Goal: Task Accomplishment & Management: Manage account settings

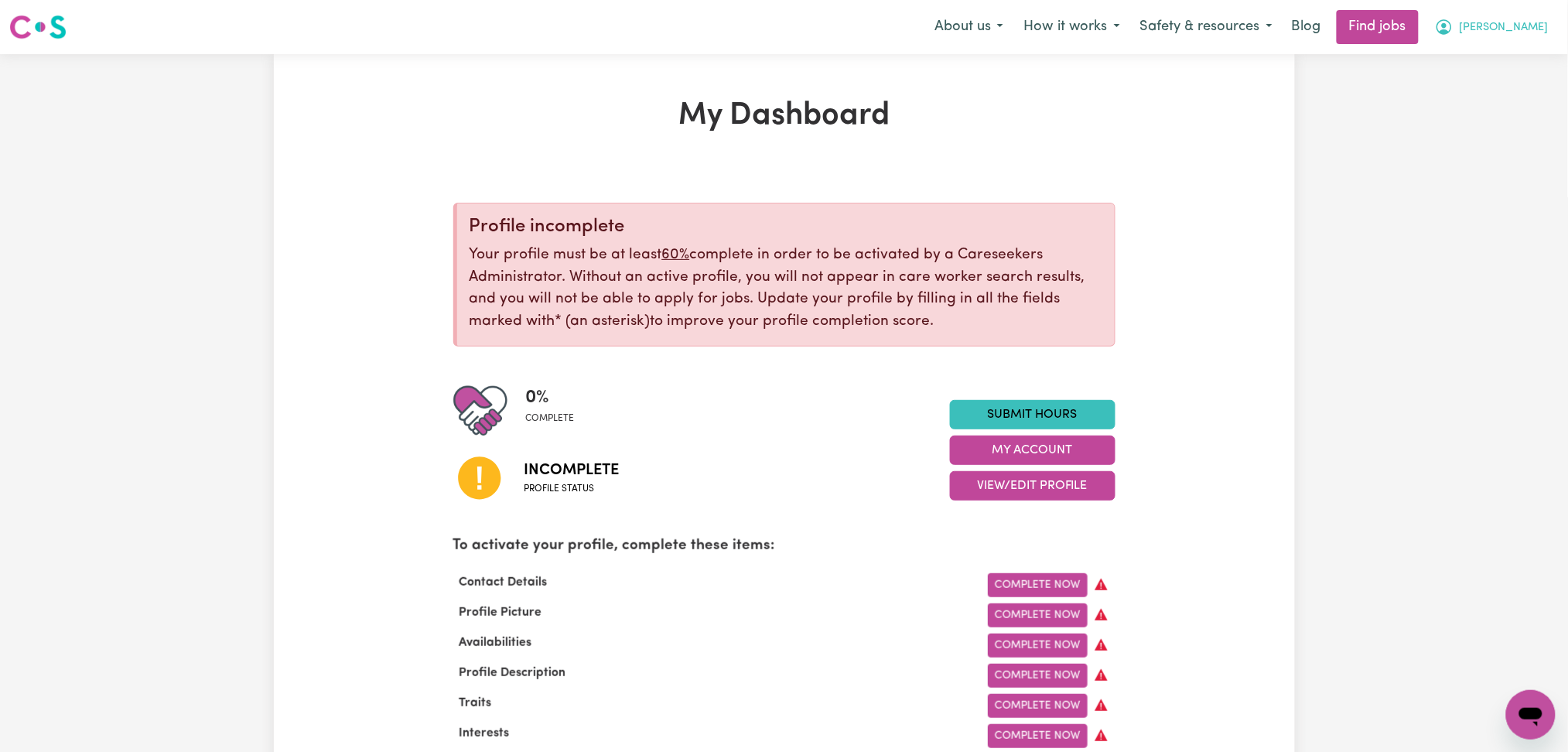
drag, startPoint x: 1541, startPoint y: 24, endPoint x: 1520, endPoint y: 43, distance: 28.3
click at [1541, 24] on span "[PERSON_NAME]" at bounding box center [1505, 27] width 89 height 17
click at [1479, 107] on link "Logout" at bounding box center [1497, 118] width 123 height 30
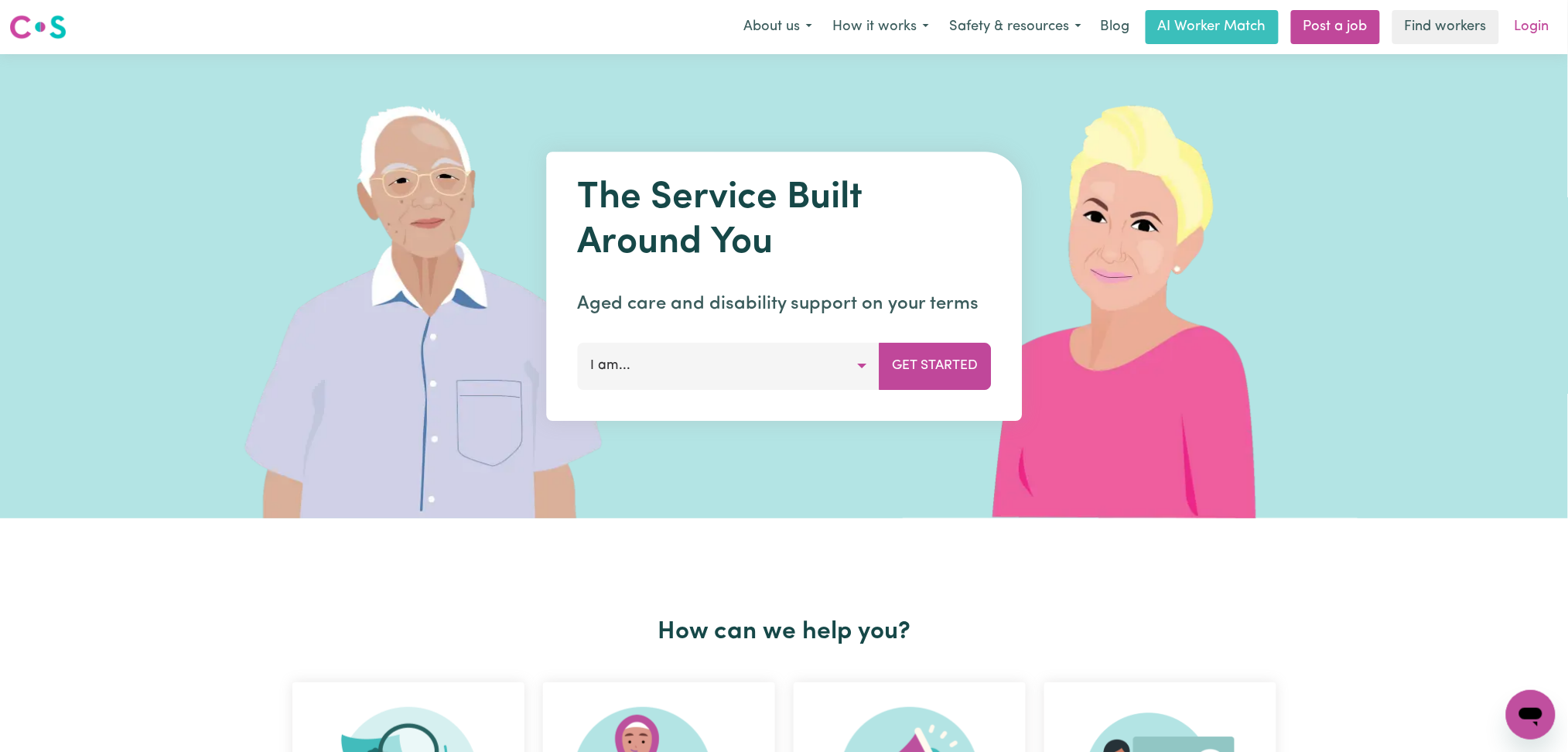
click at [1532, 18] on link "Login" at bounding box center [1532, 26] width 53 height 34
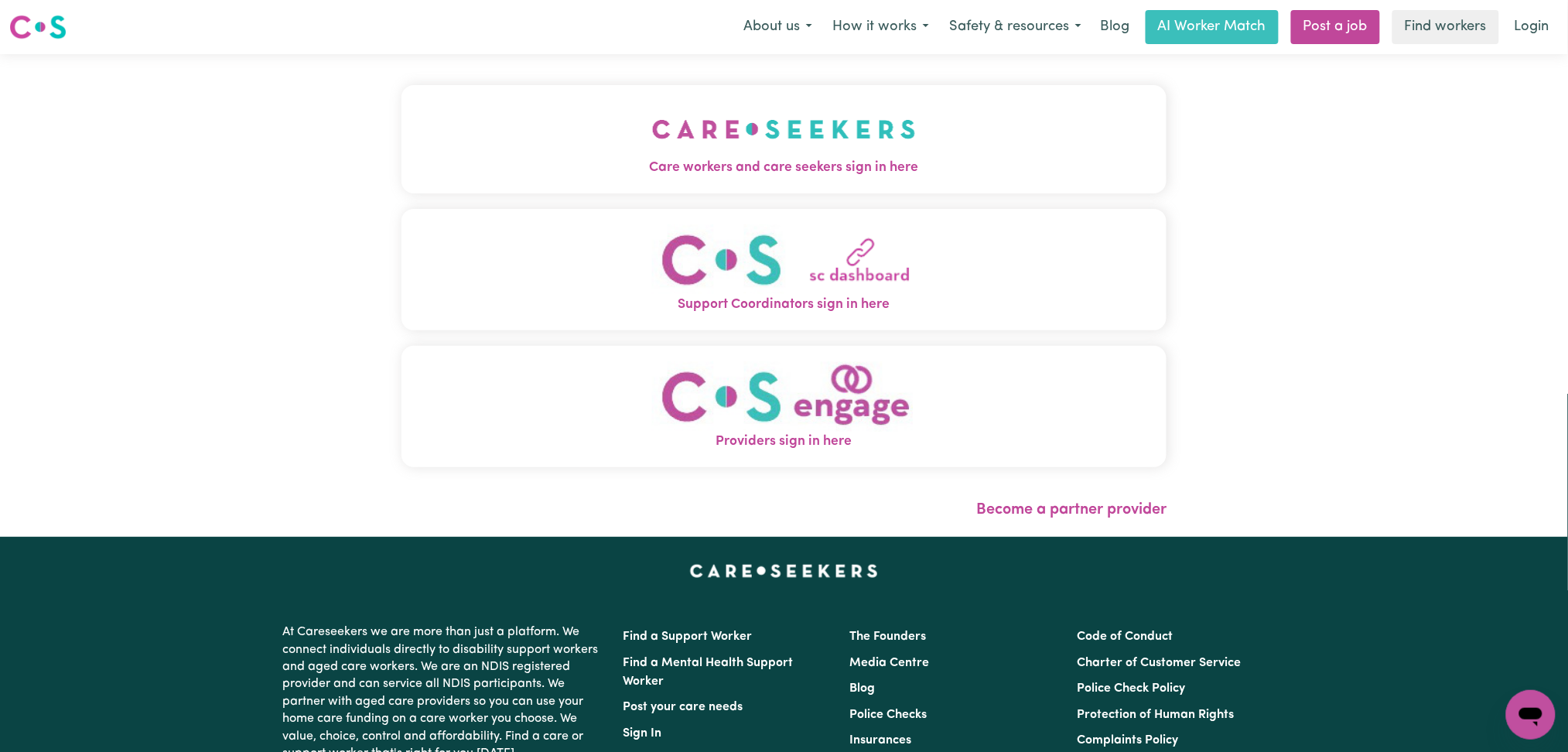
click at [402, 96] on button "Care workers and care seekers sign in here" at bounding box center [784, 139] width 766 height 109
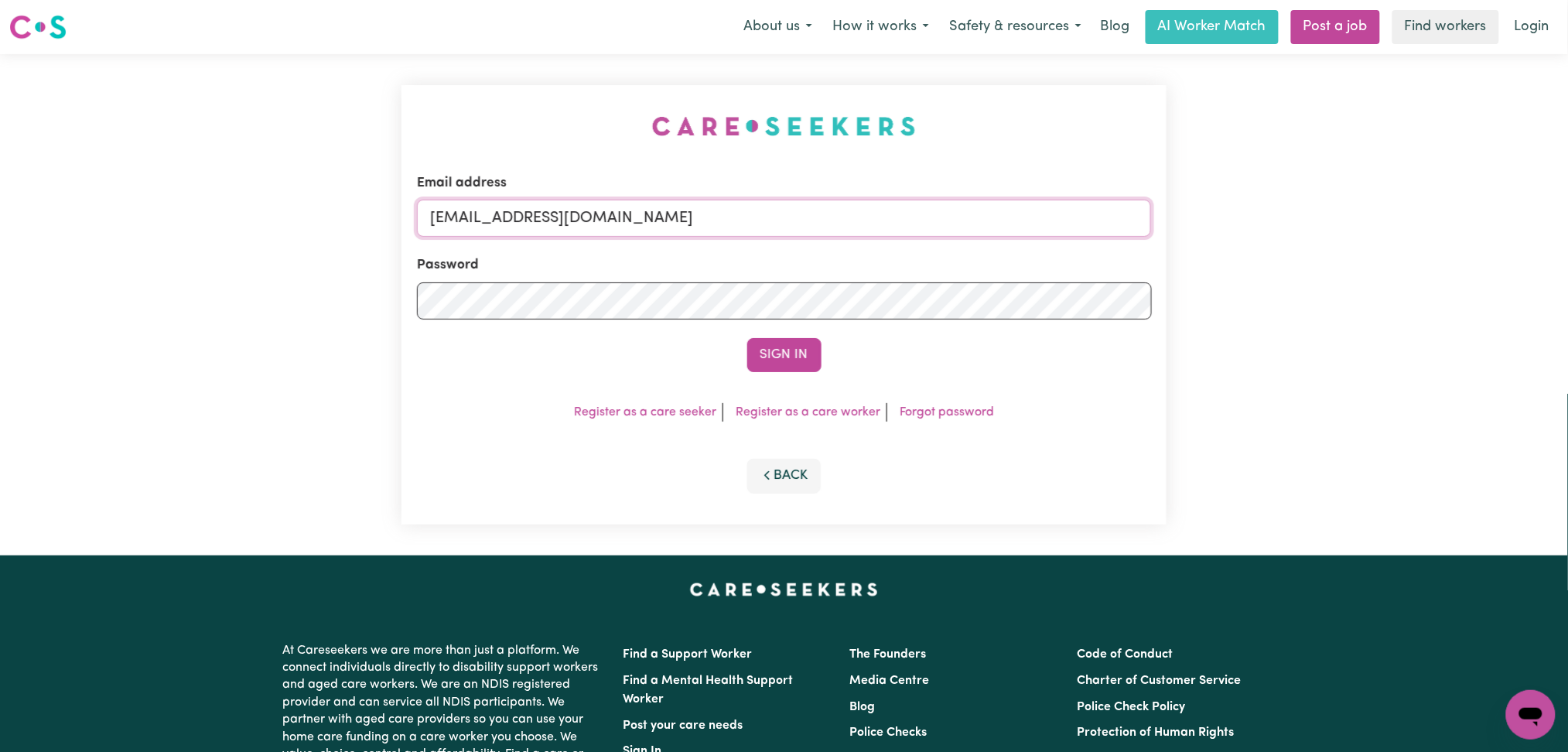
click at [609, 221] on input "[EMAIL_ADDRESS][DOMAIN_NAME]" at bounding box center [784, 218] width 735 height 37
drag, startPoint x: 510, startPoint y: 209, endPoint x: 945, endPoint y: 209, distance: 435.0
click at [945, 209] on input "Superuser~[EMAIL_ADDRESS][DOMAIN_NAME]" at bounding box center [784, 218] width 735 height 37
type input "Superuser~[EMAIL_ADDRESS][DOMAIN_NAME]"
click at [786, 378] on div "Email address Superuser~[EMAIL_ADDRESS][DOMAIN_NAME] Password Sign In Register …" at bounding box center [784, 305] width 766 height 439
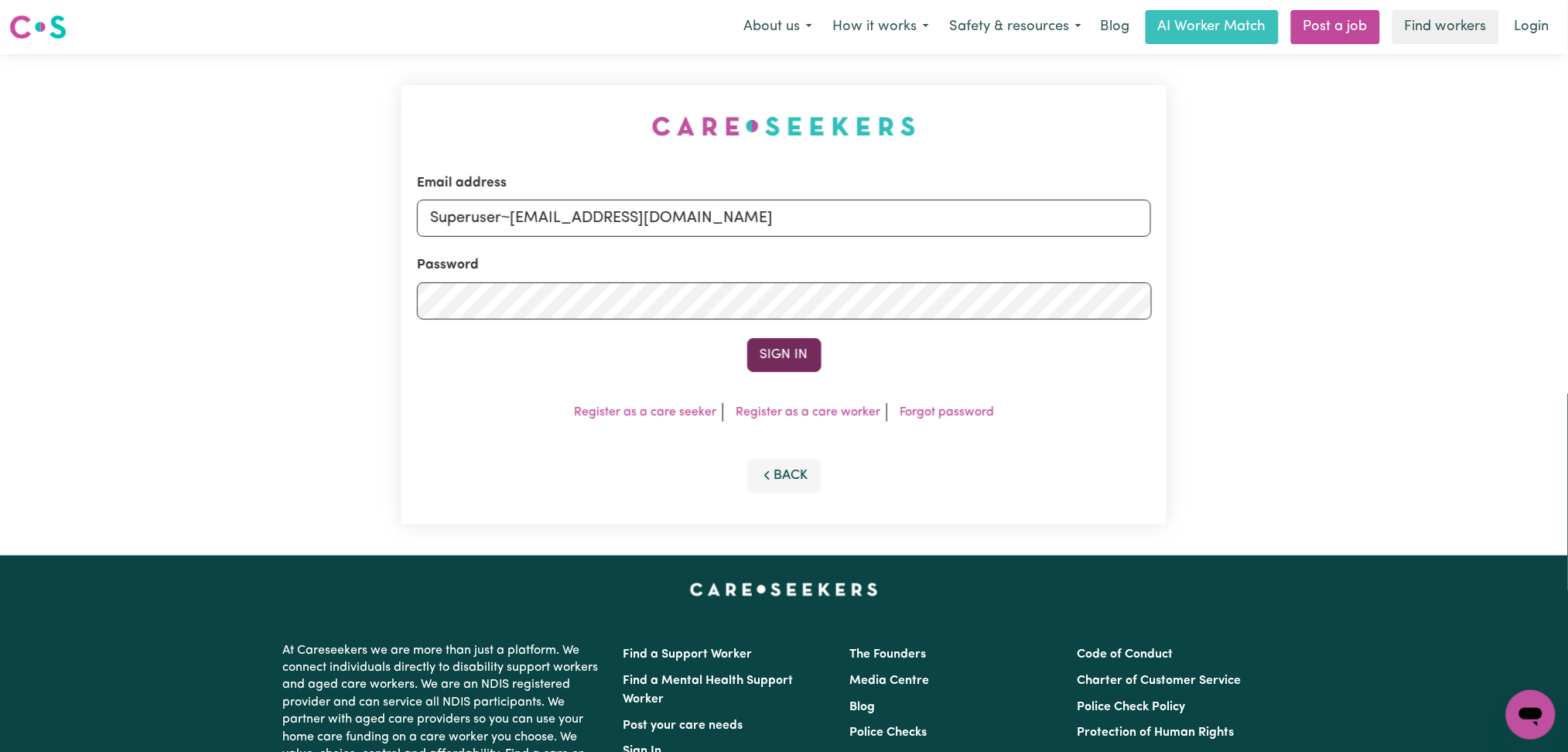
click at [797, 362] on button "Sign In" at bounding box center [784, 355] width 74 height 34
